Goal: Task Accomplishment & Management: Complete application form

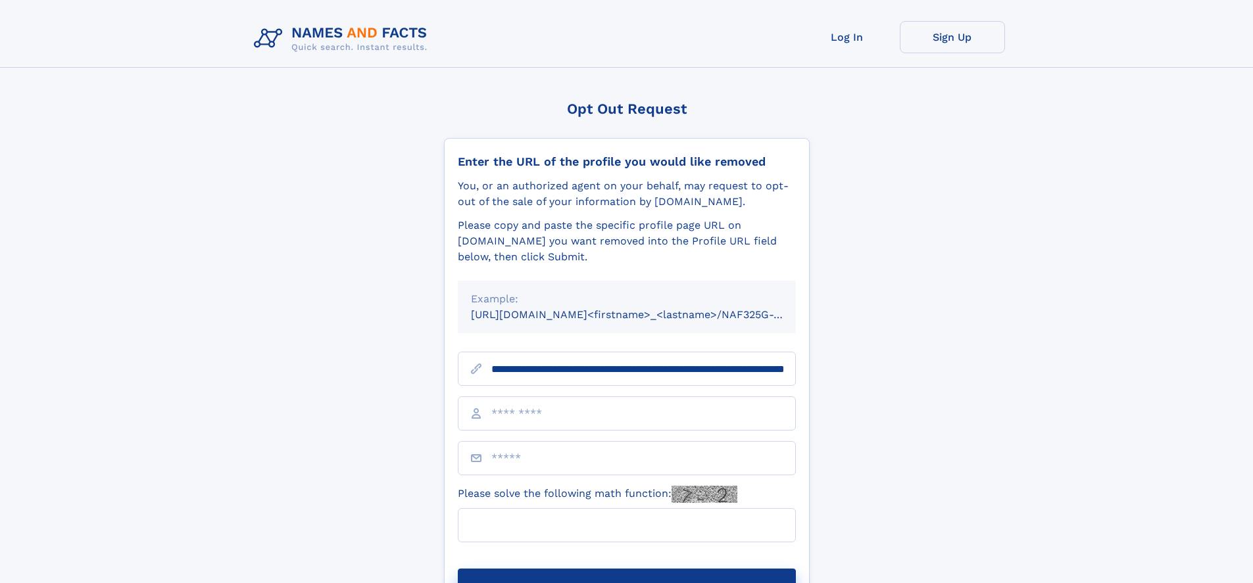
scroll to position [0, 135]
type input "**********"
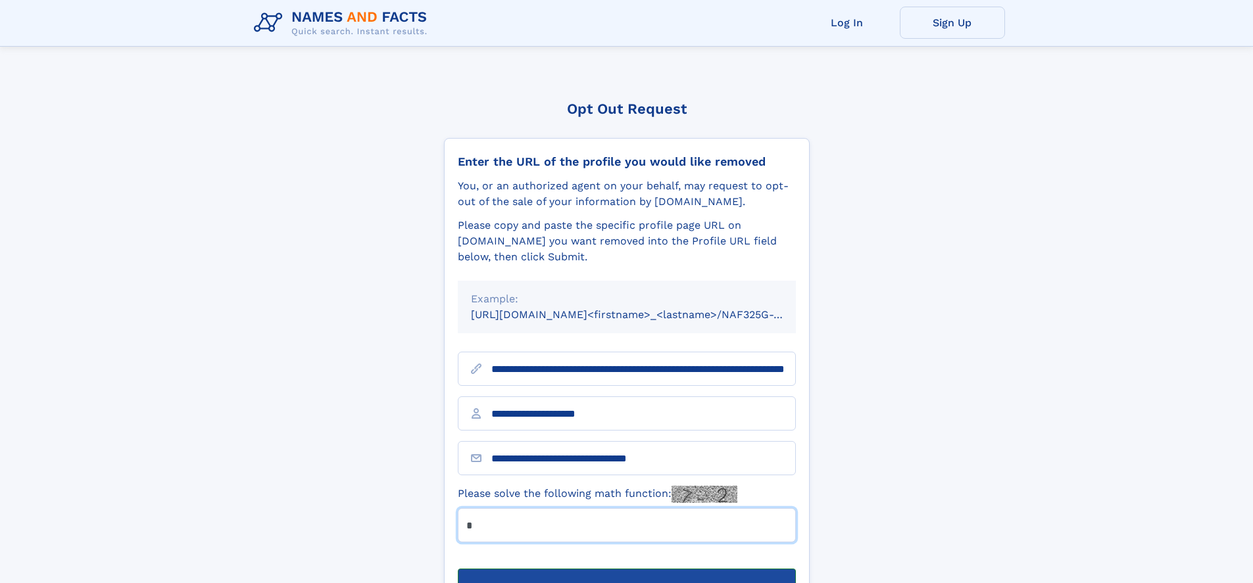
type input "*"
click at [626, 569] on button "Submit Opt Out Request" at bounding box center [627, 590] width 338 height 42
